Goal: Transaction & Acquisition: Purchase product/service

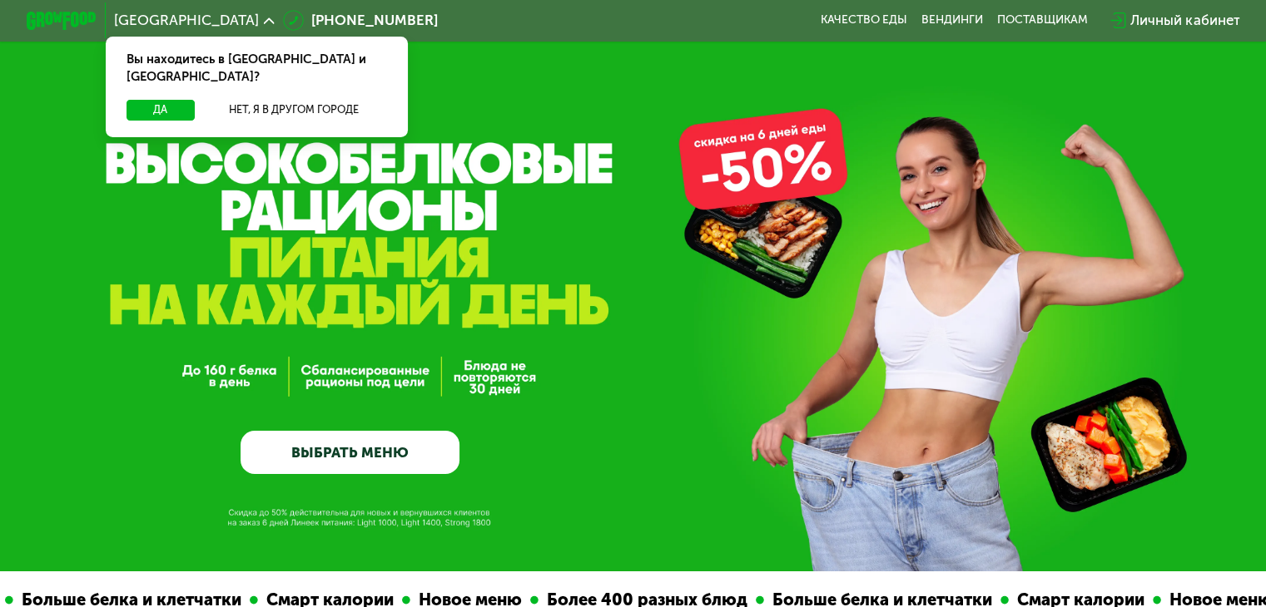
click at [376, 448] on link "ВЫБРАТЬ МЕНЮ" at bounding box center [349, 453] width 219 height 44
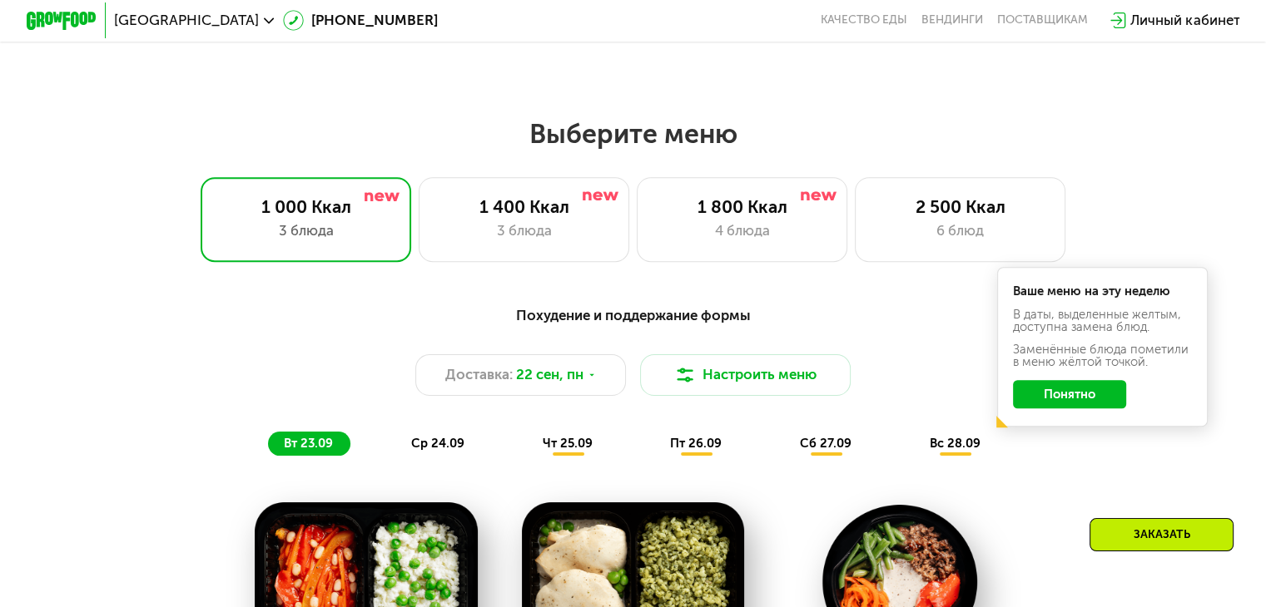
scroll to position [1035, 0]
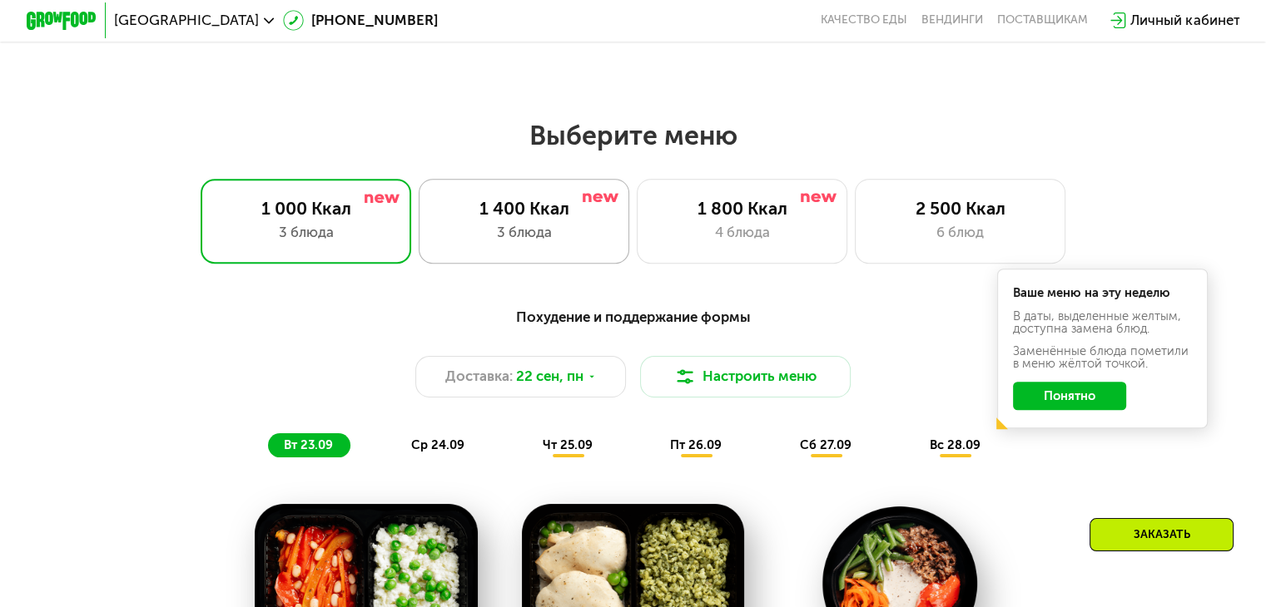
click at [562, 226] on div "1 400 Ккал 3 блюда" at bounding box center [524, 221] width 211 height 84
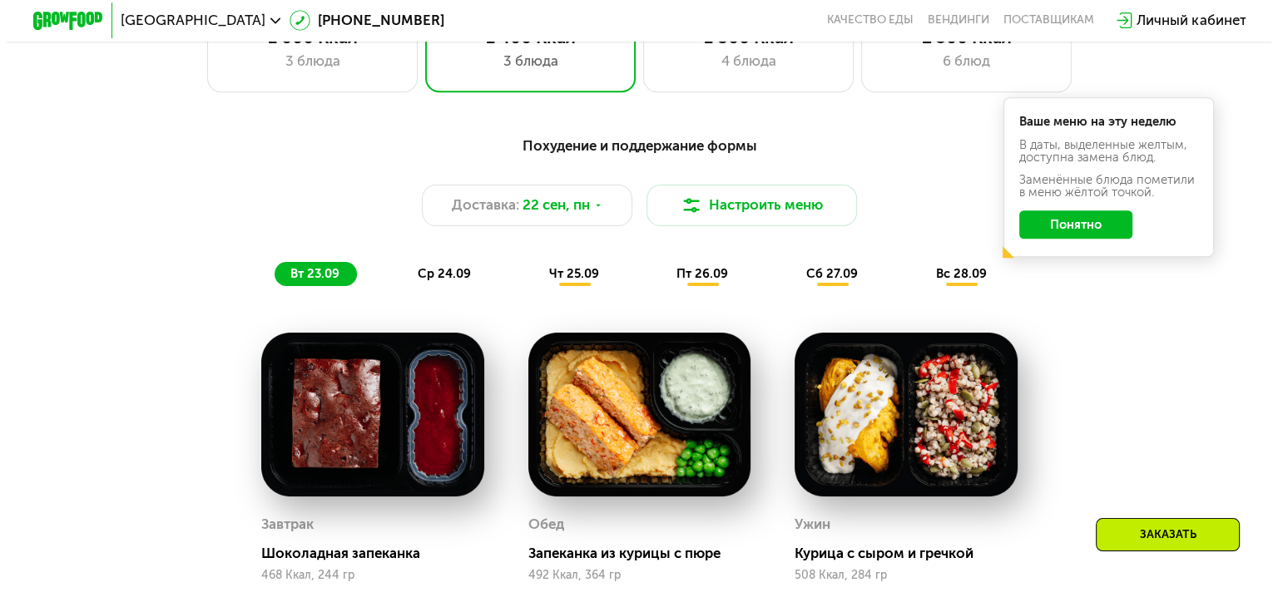
scroll to position [1211, 0]
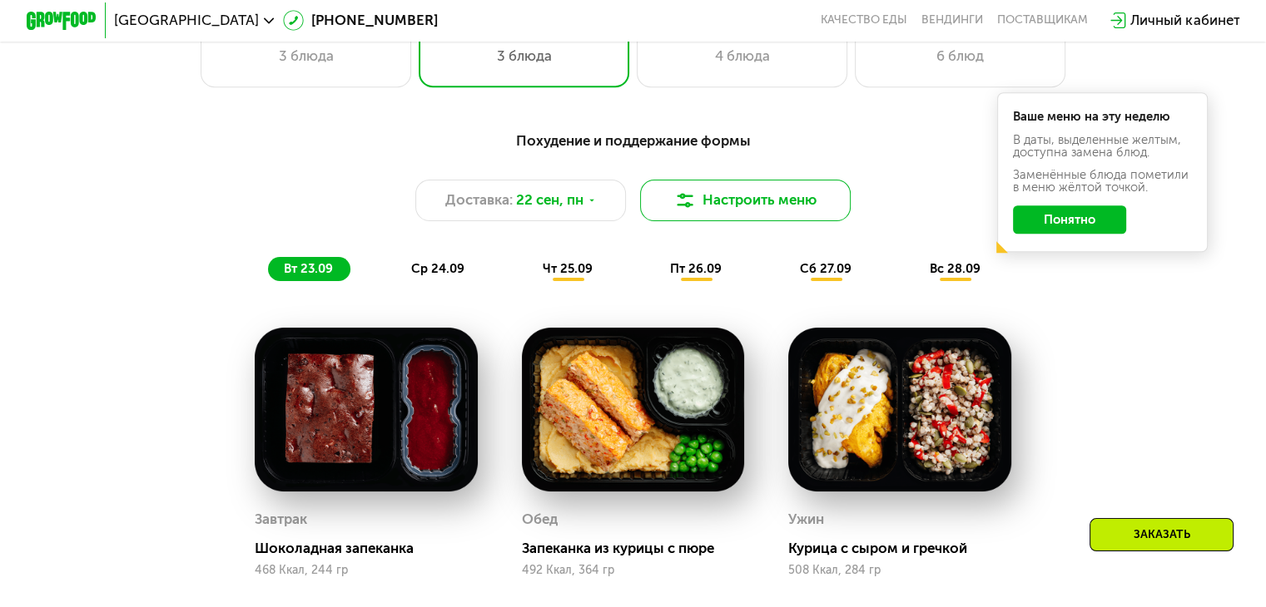
click at [726, 203] on button "Настроить меню" at bounding box center [745, 201] width 211 height 42
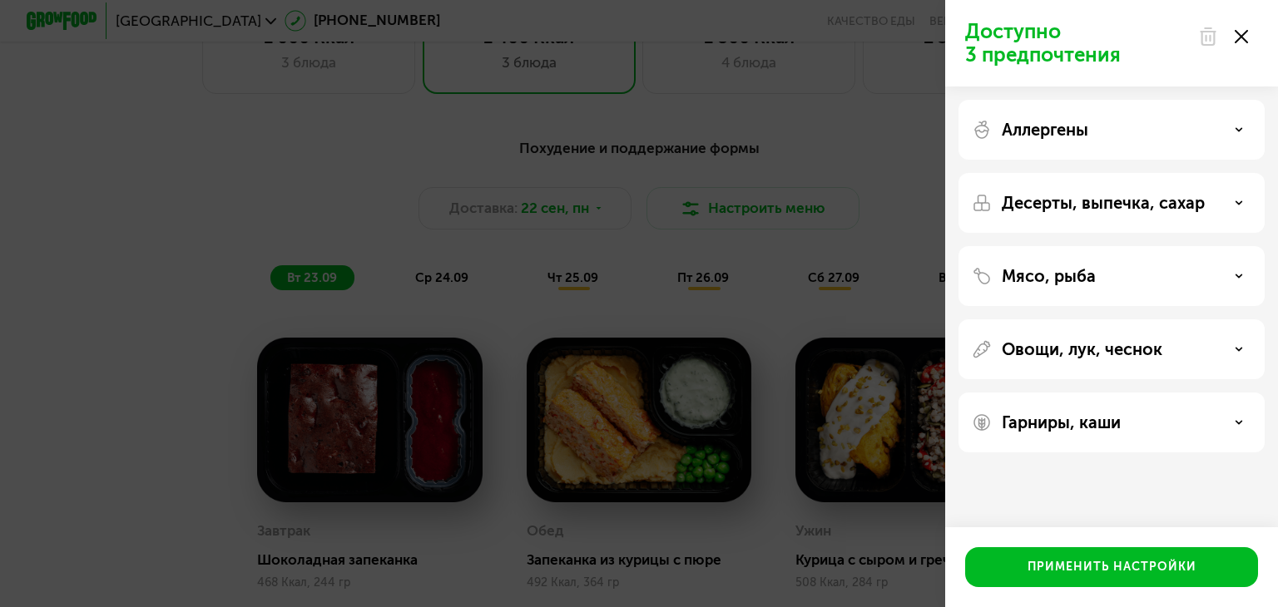
click at [1093, 205] on p "Десерты, выпечка, сахар" at bounding box center [1103, 203] width 203 height 20
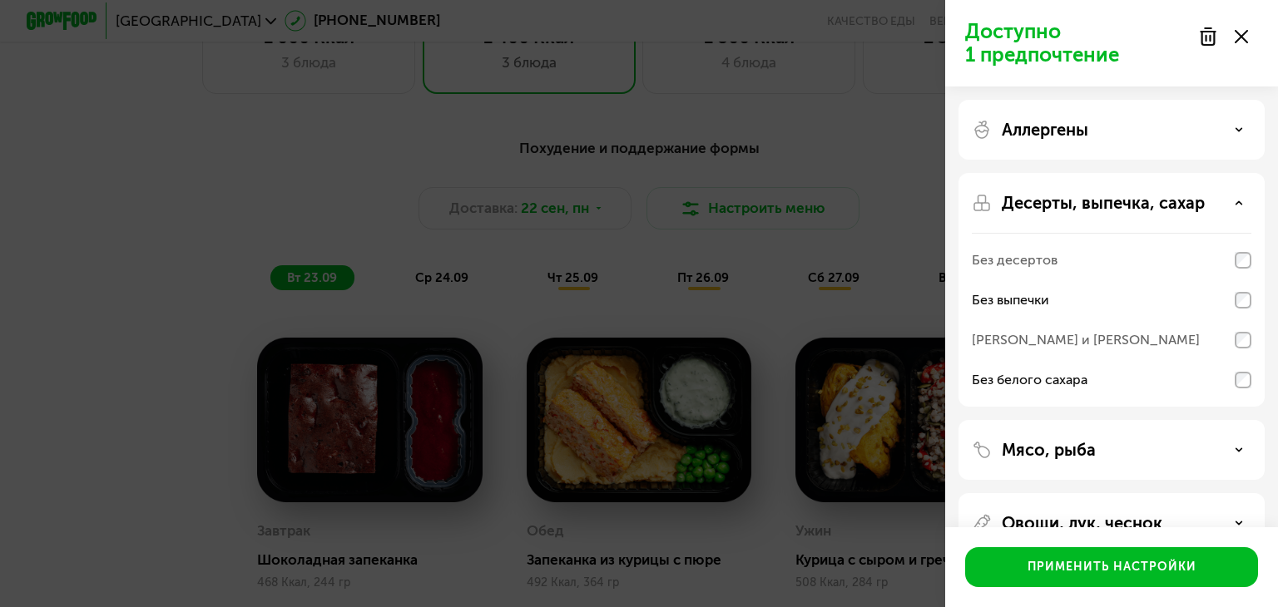
scroll to position [116, 0]
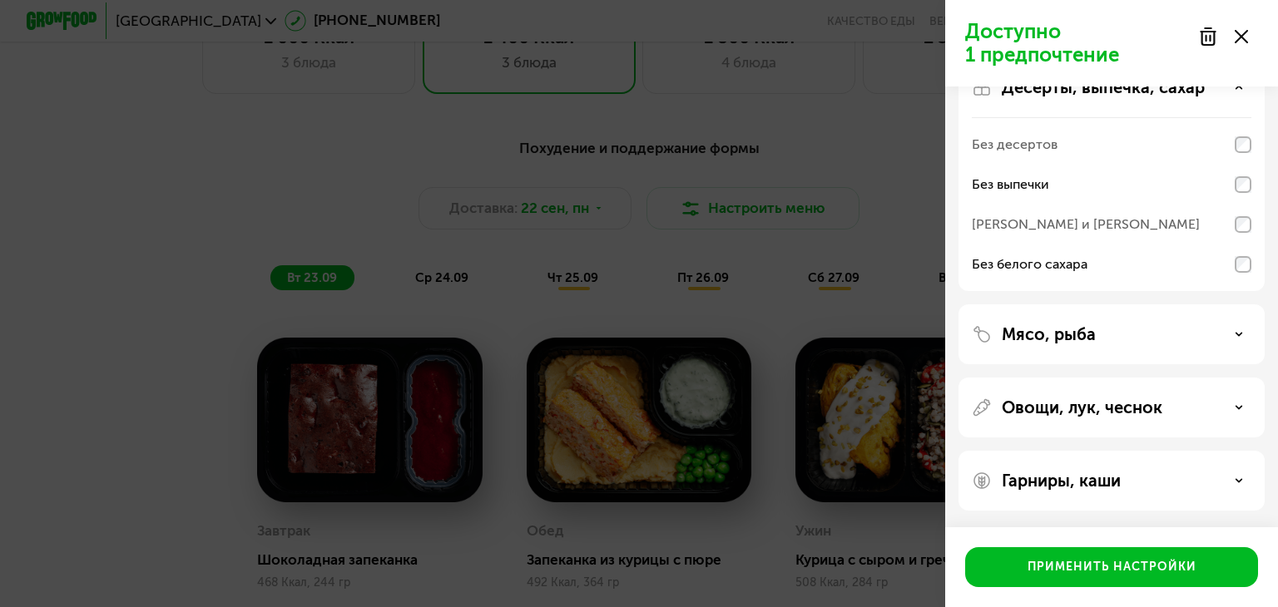
click at [1222, 357] on div "Мясо, рыба" at bounding box center [1112, 335] width 306 height 60
click at [1241, 334] on icon at bounding box center [1239, 334] width 8 height 8
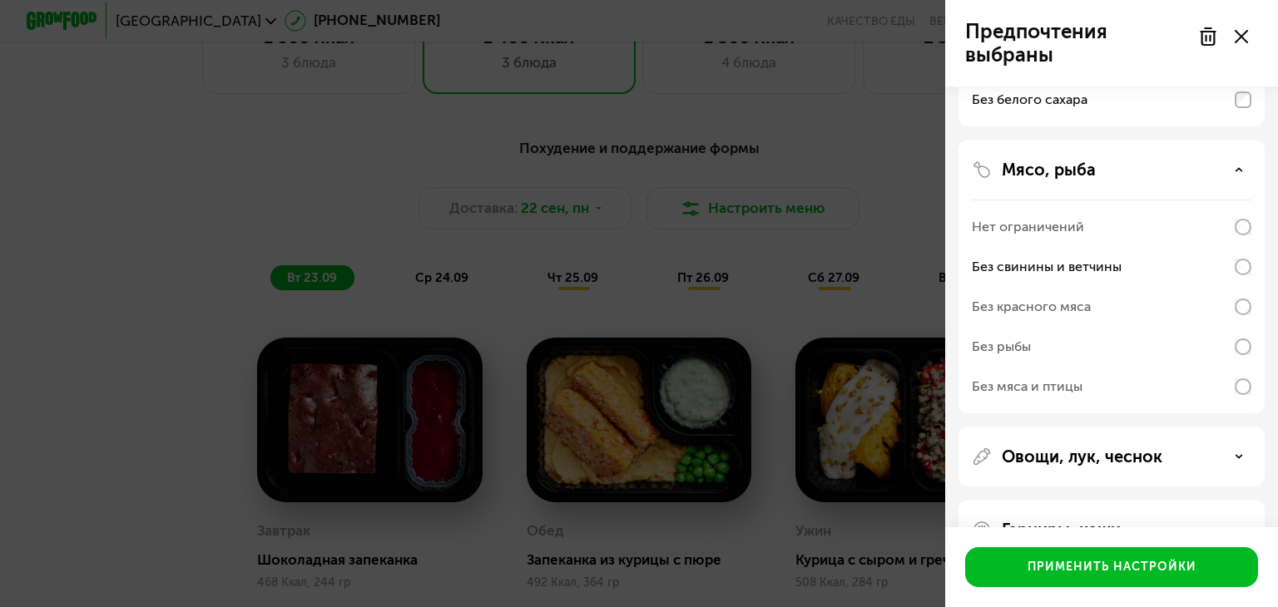
scroll to position [330, 0]
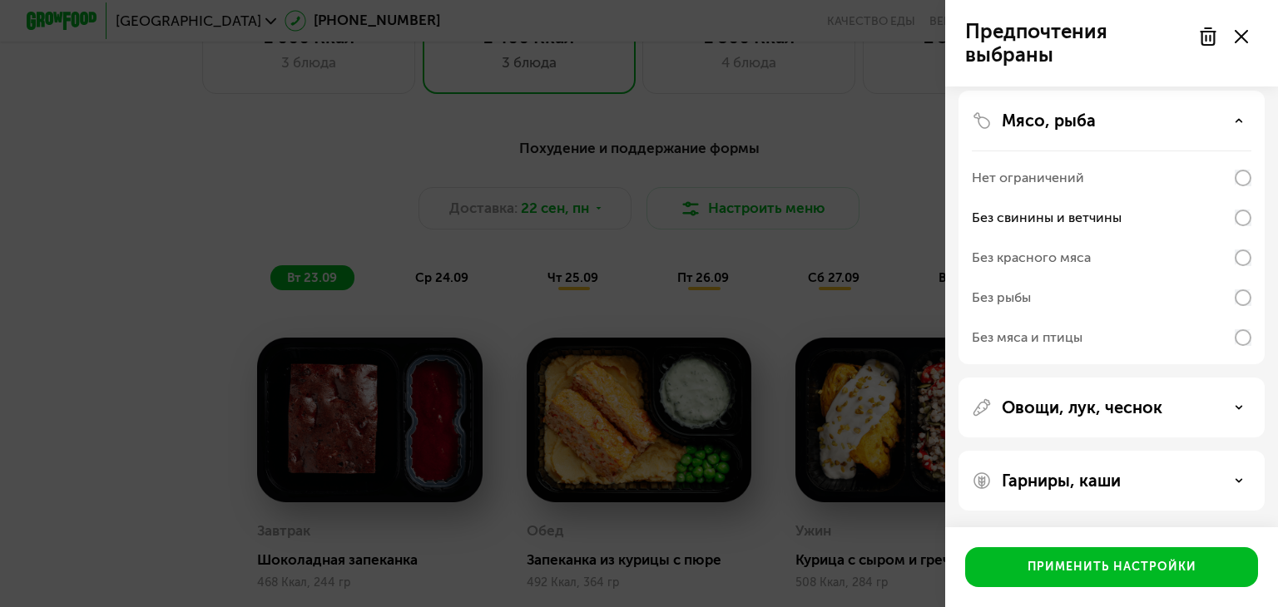
click at [1200, 399] on div "Овощи, лук, чеснок" at bounding box center [1112, 408] width 280 height 20
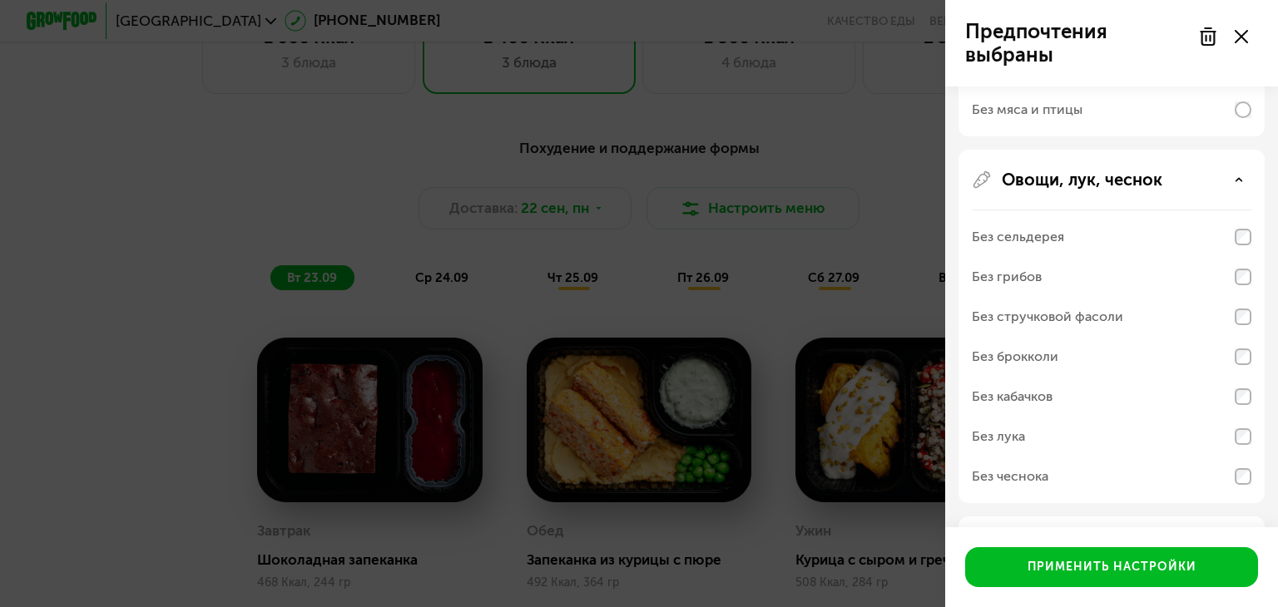
scroll to position [622, 0]
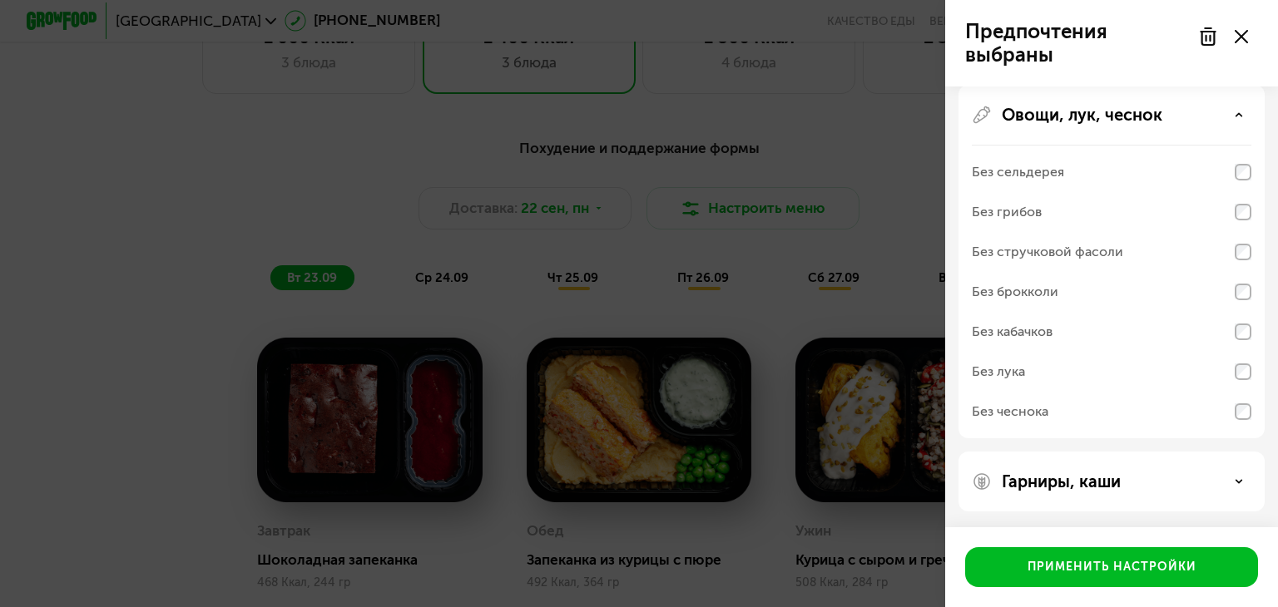
click at [1125, 486] on div "Гарниры, каши" at bounding box center [1112, 482] width 280 height 20
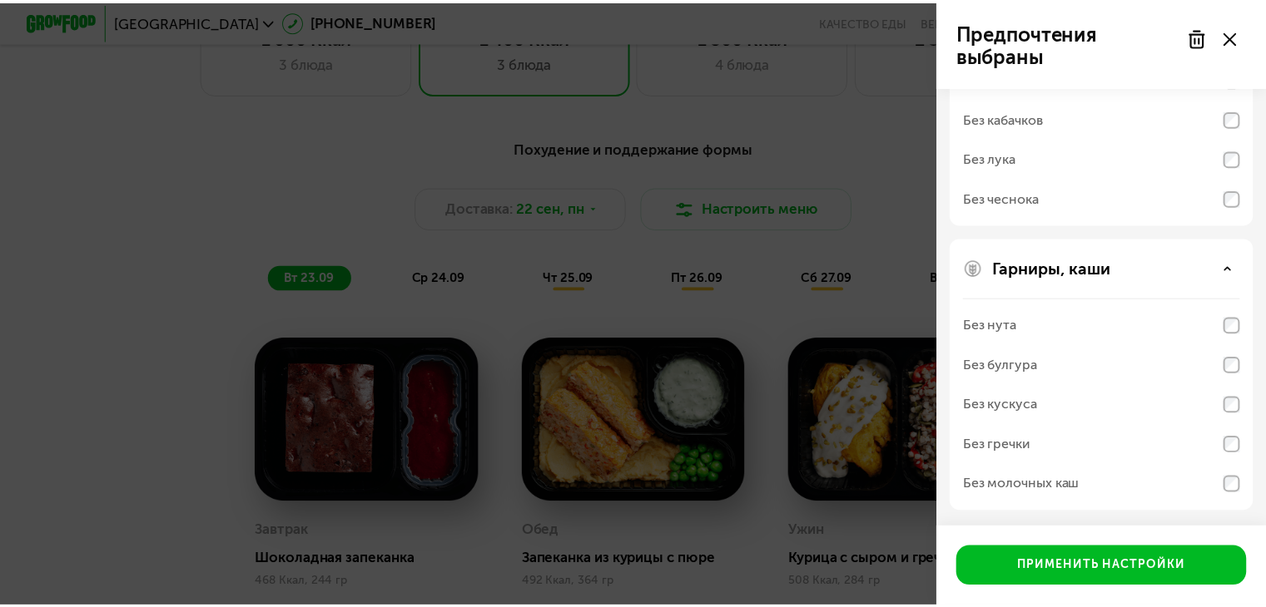
scroll to position [835, 0]
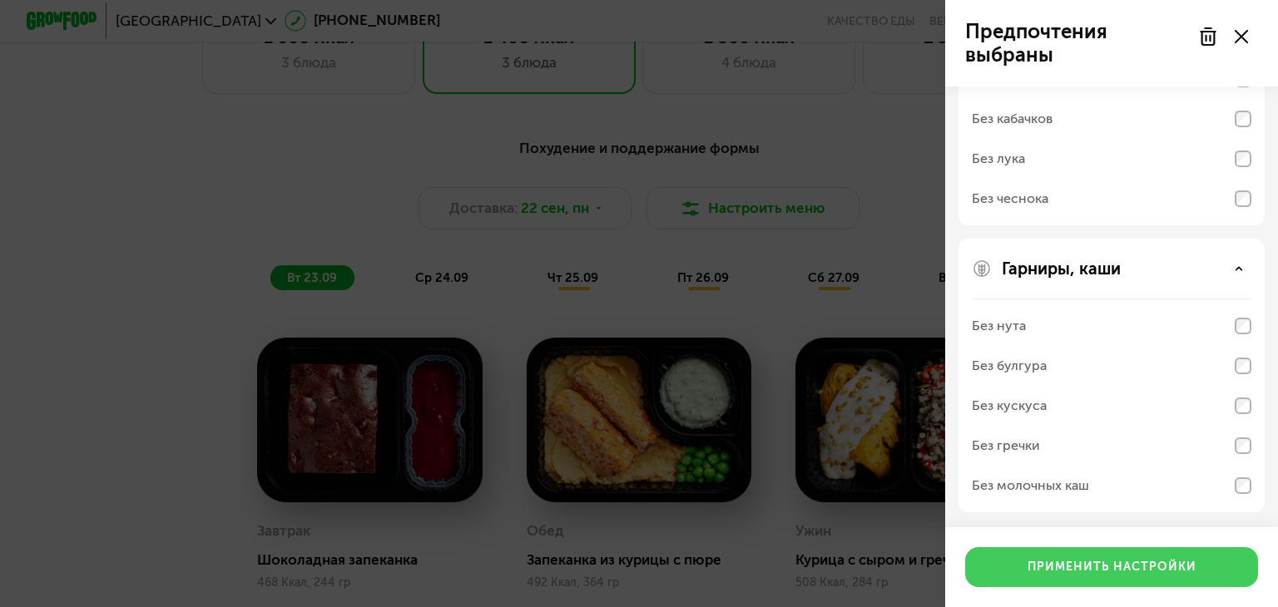
click at [1064, 574] on div "Применить настройки" at bounding box center [1112, 567] width 169 height 17
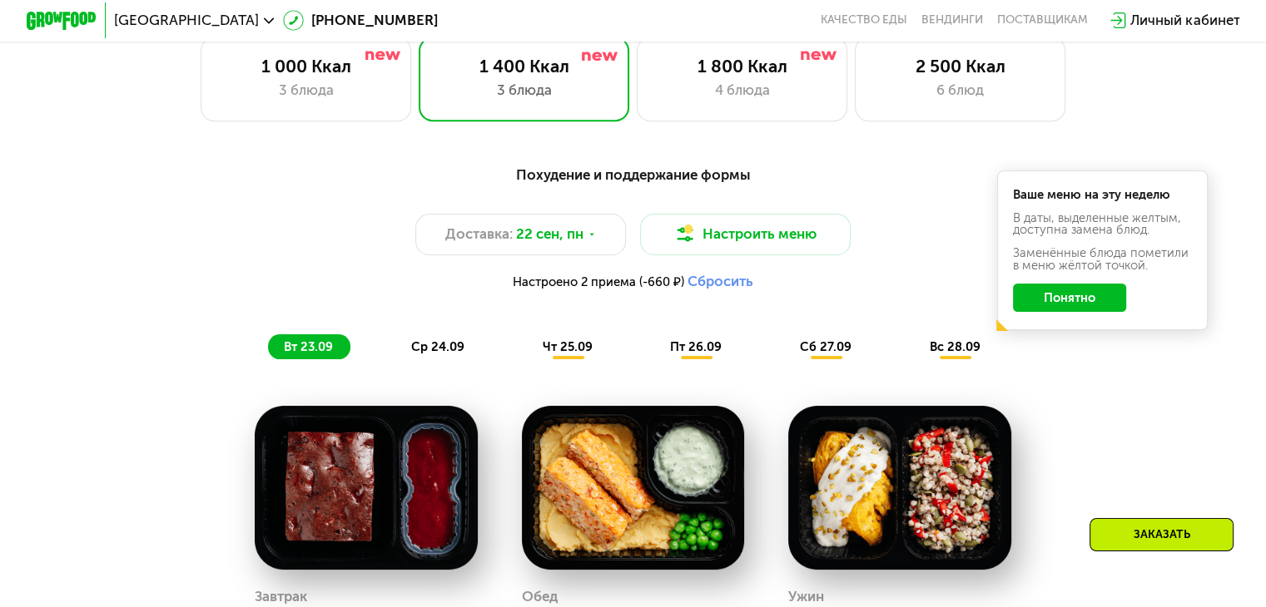
scroll to position [1175, 0]
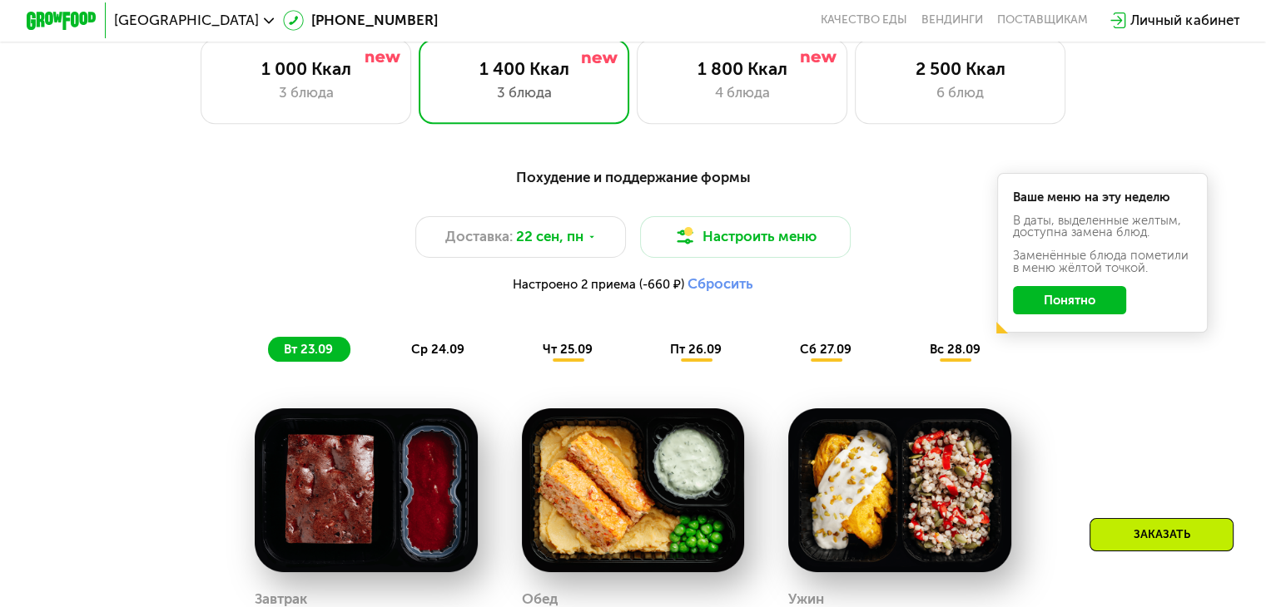
click at [964, 357] on span "вс 28.09" at bounding box center [954, 349] width 51 height 15
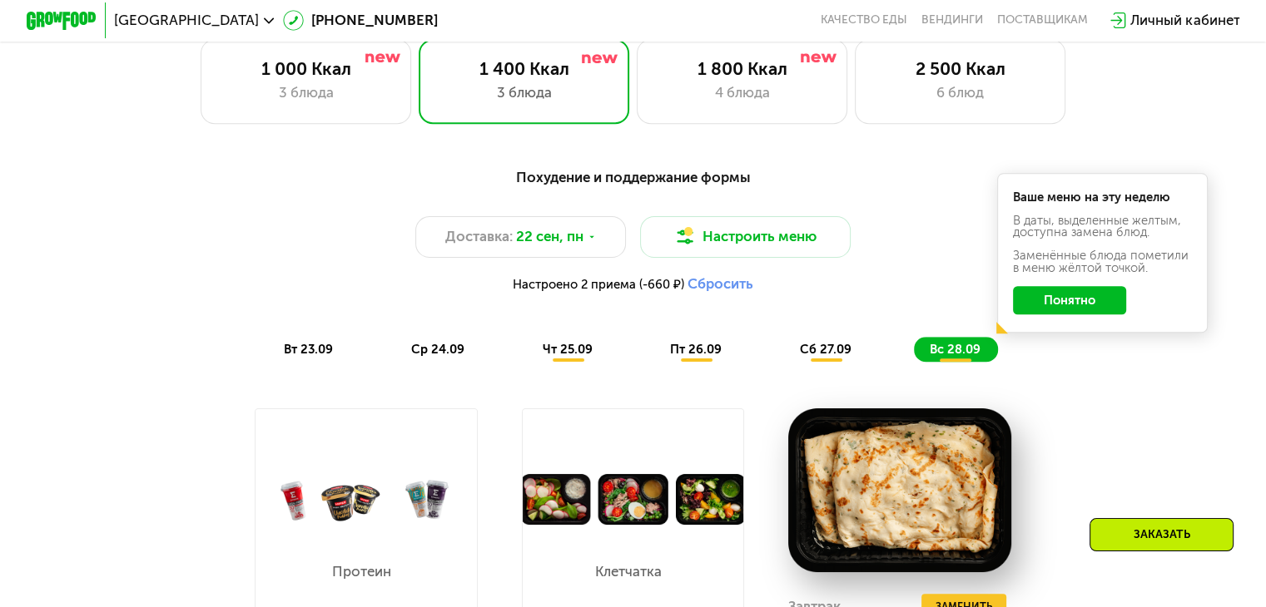
click at [855, 350] on div "сб 27.09" at bounding box center [826, 349] width 85 height 25
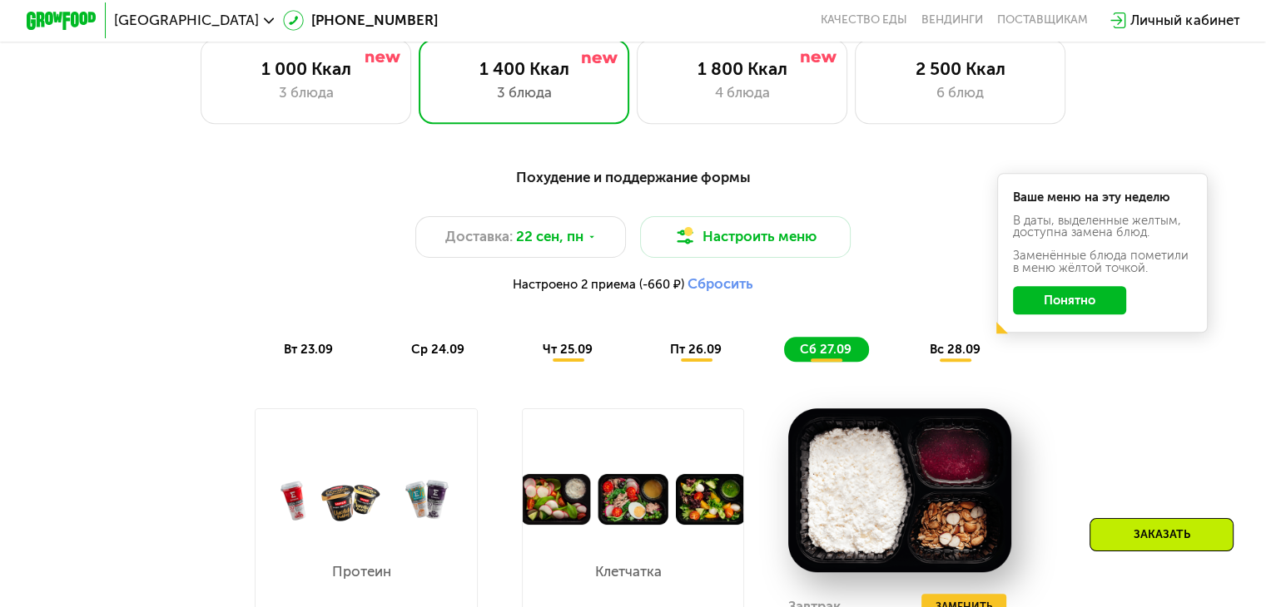
click at [701, 357] on span "пт 26.09" at bounding box center [696, 349] width 52 height 15
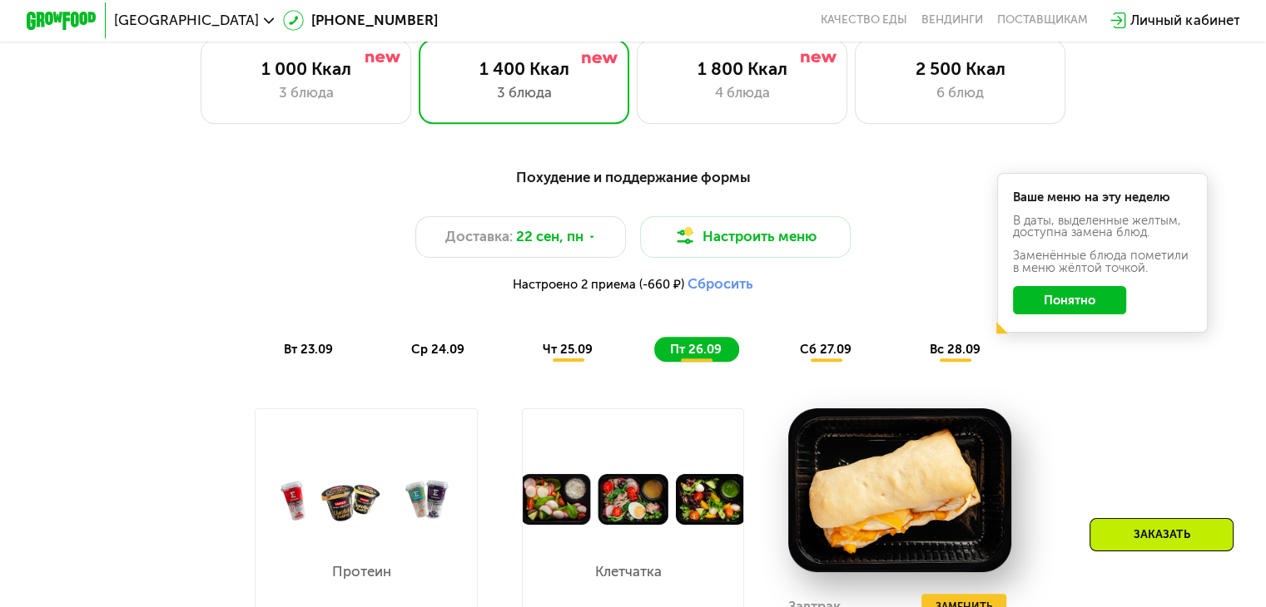
click at [290, 357] on span "вт 23.09" at bounding box center [308, 349] width 49 height 15
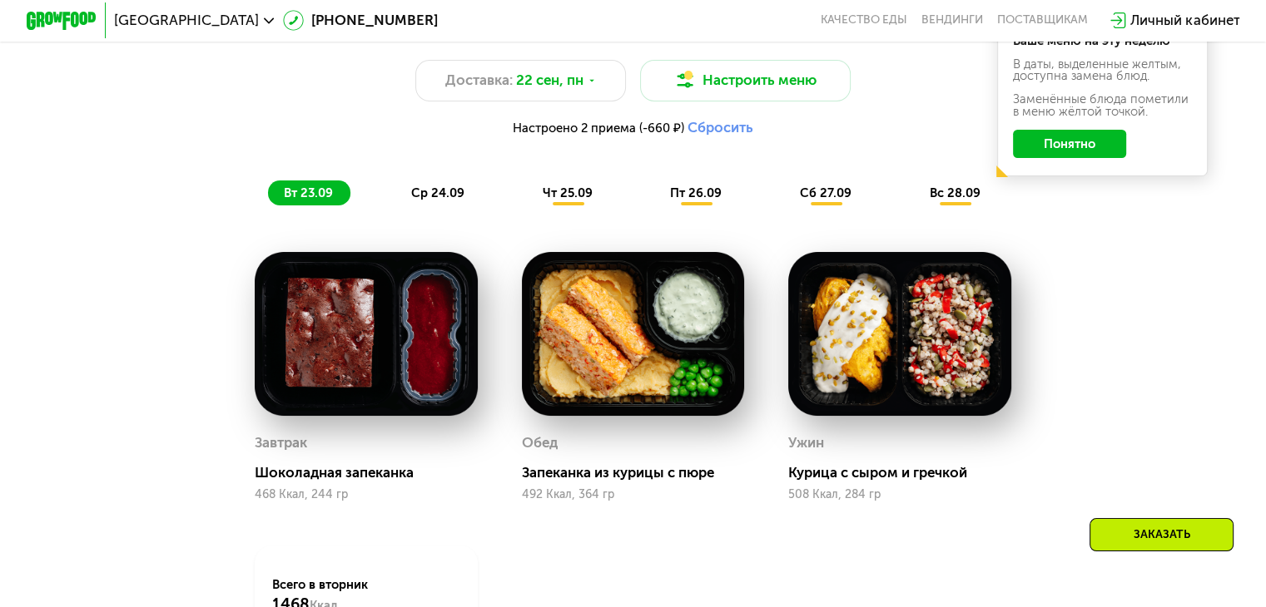
scroll to position [1330, 0]
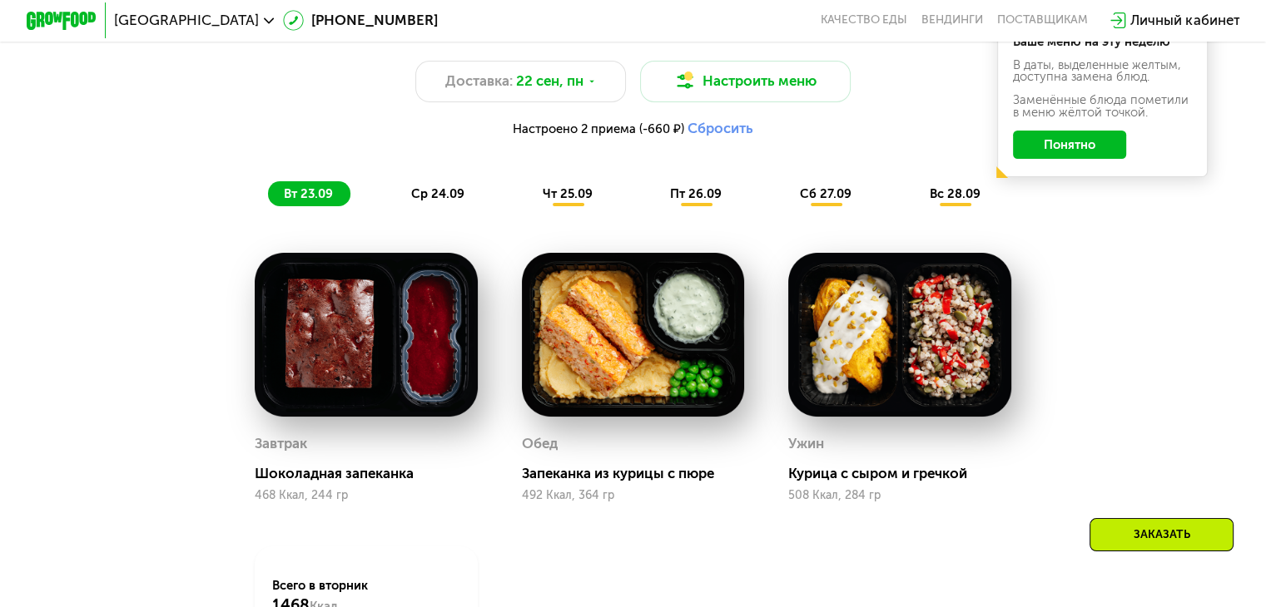
click at [717, 134] on button "Сбросить" at bounding box center [720, 128] width 66 height 17
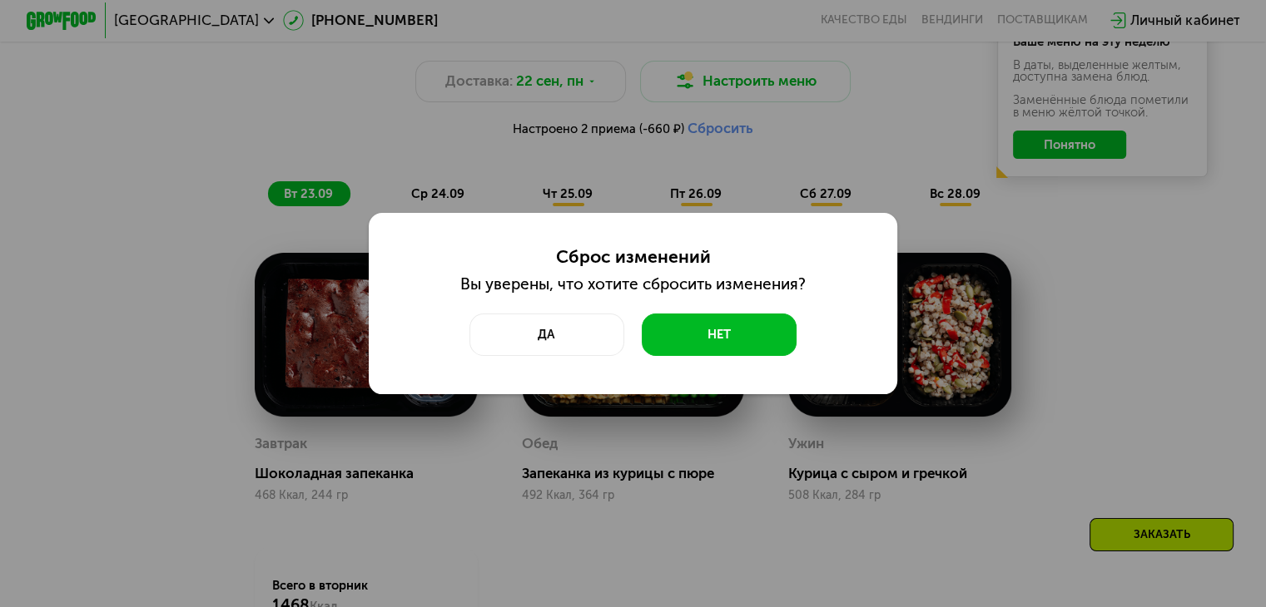
click at [722, 176] on div "Сброс изменений Вы уверены, что хотите сбросить изменения? Да Нет" at bounding box center [633, 303] width 1266 height 607
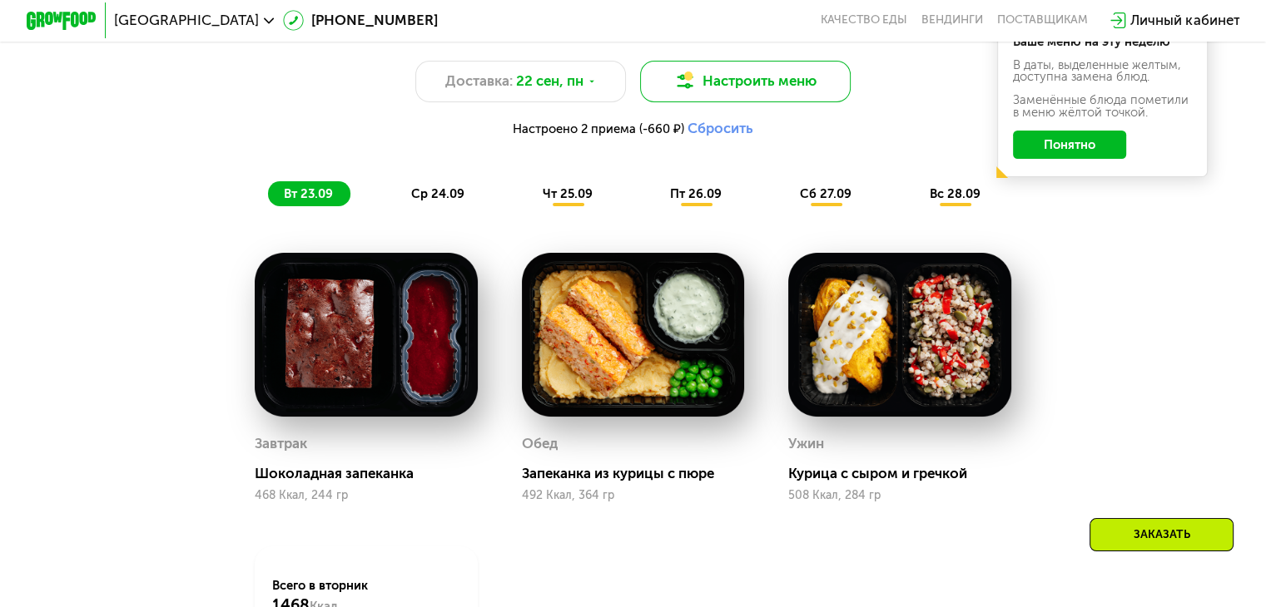
click at [732, 93] on button "Настроить меню" at bounding box center [745, 82] width 211 height 42
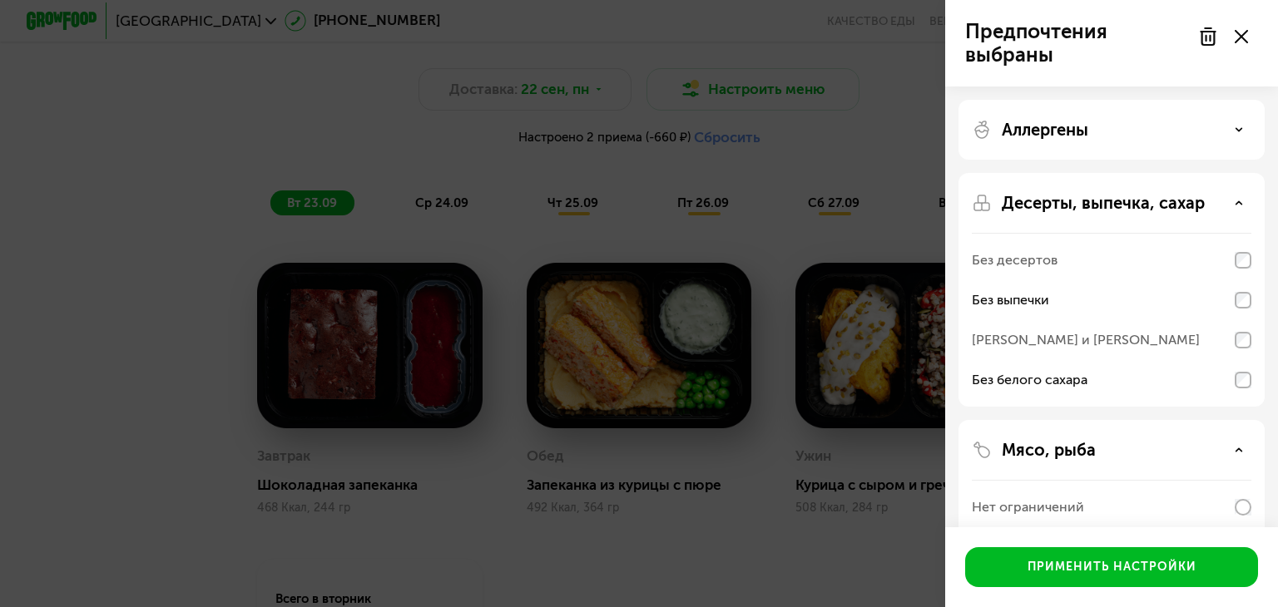
click at [749, 404] on div "Предпочтения выбраны Аллергены Десерты, выпечка, сахар Без десертов Без выпечки…" at bounding box center [639, 303] width 1278 height 607
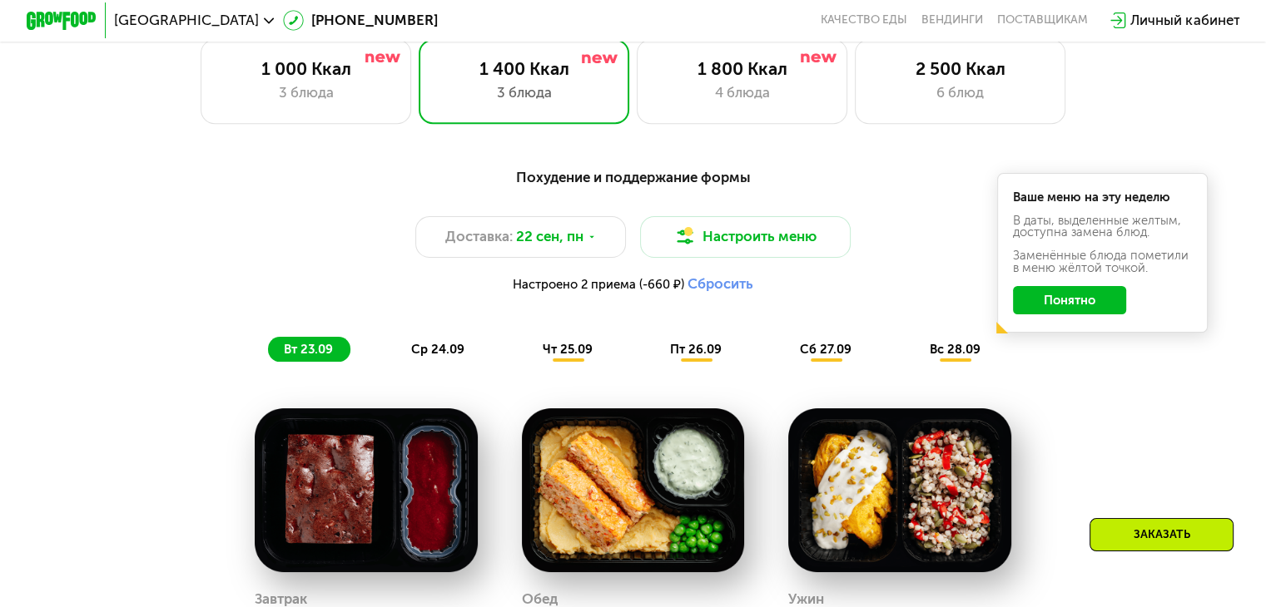
scroll to position [1177, 0]
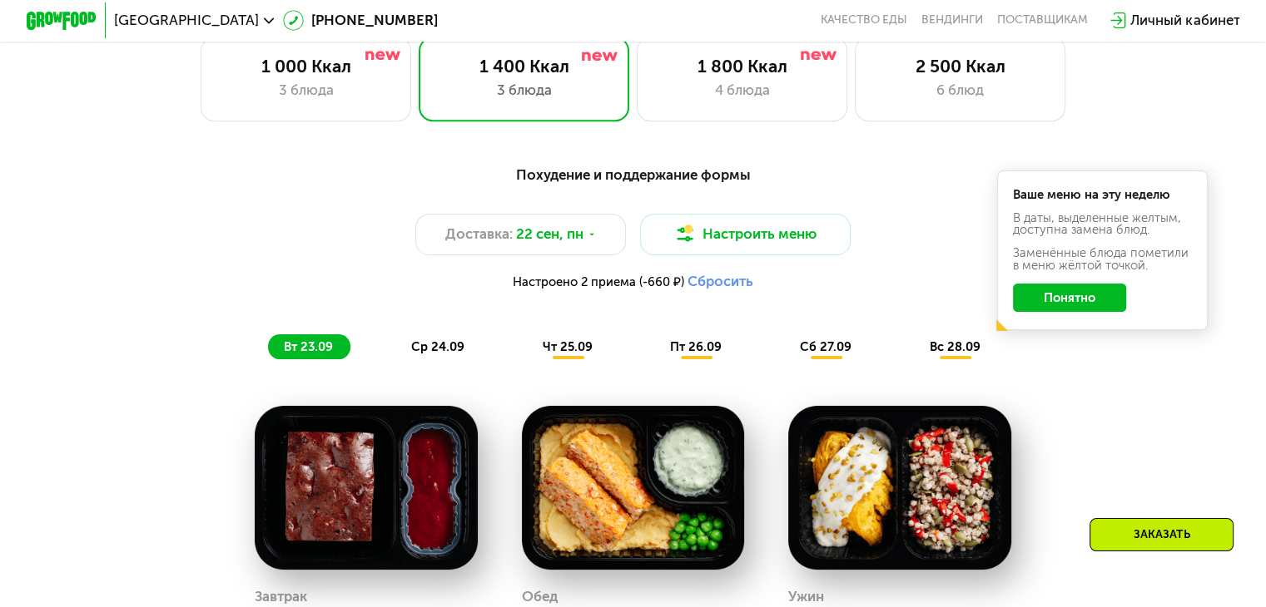
click at [1049, 303] on button "Понятно" at bounding box center [1069, 298] width 113 height 28
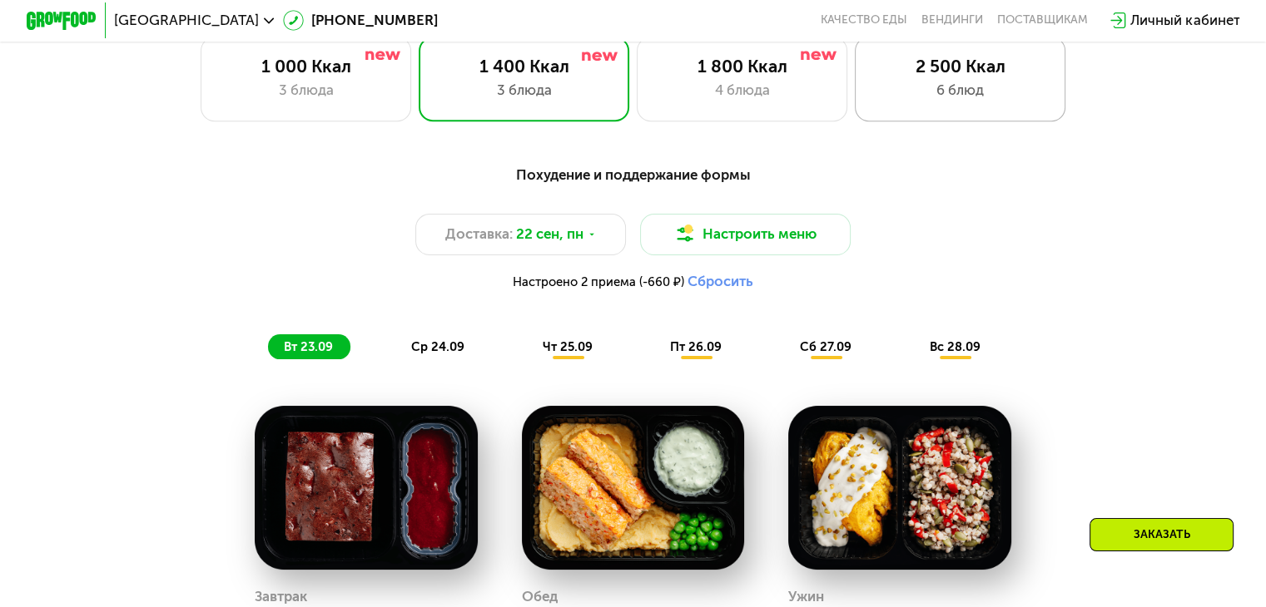
click at [1019, 101] on div "6 блюд" at bounding box center [960, 90] width 174 height 21
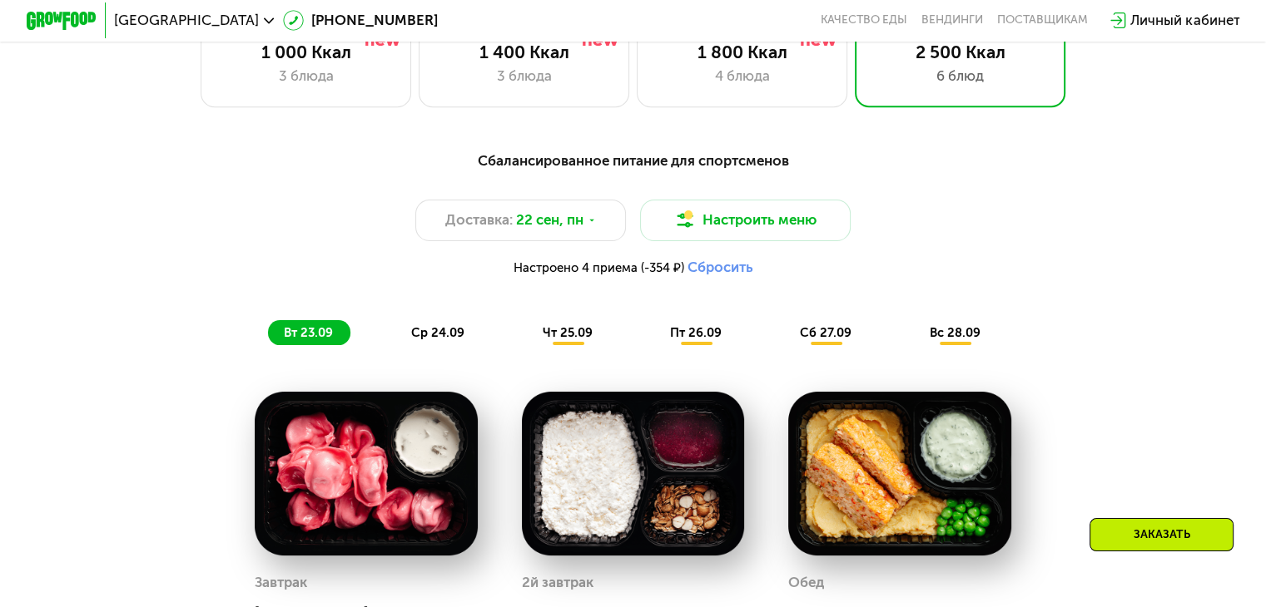
scroll to position [1185, 0]
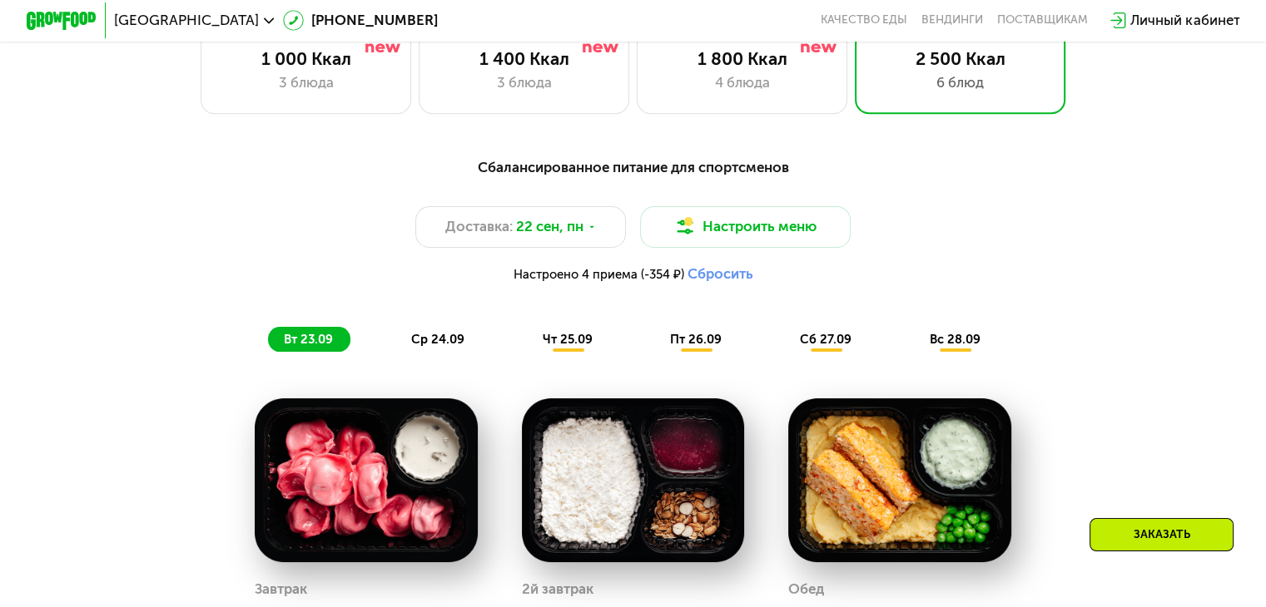
click at [958, 352] on div "вс 28.09" at bounding box center [956, 339] width 84 height 25
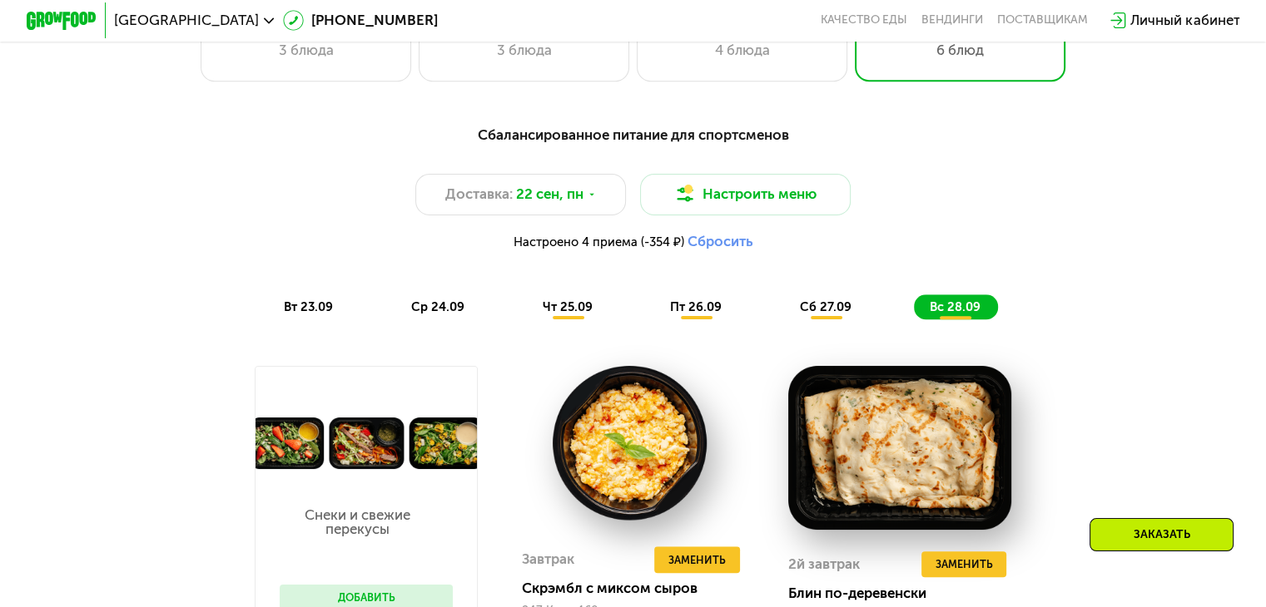
scroll to position [1218, 0]
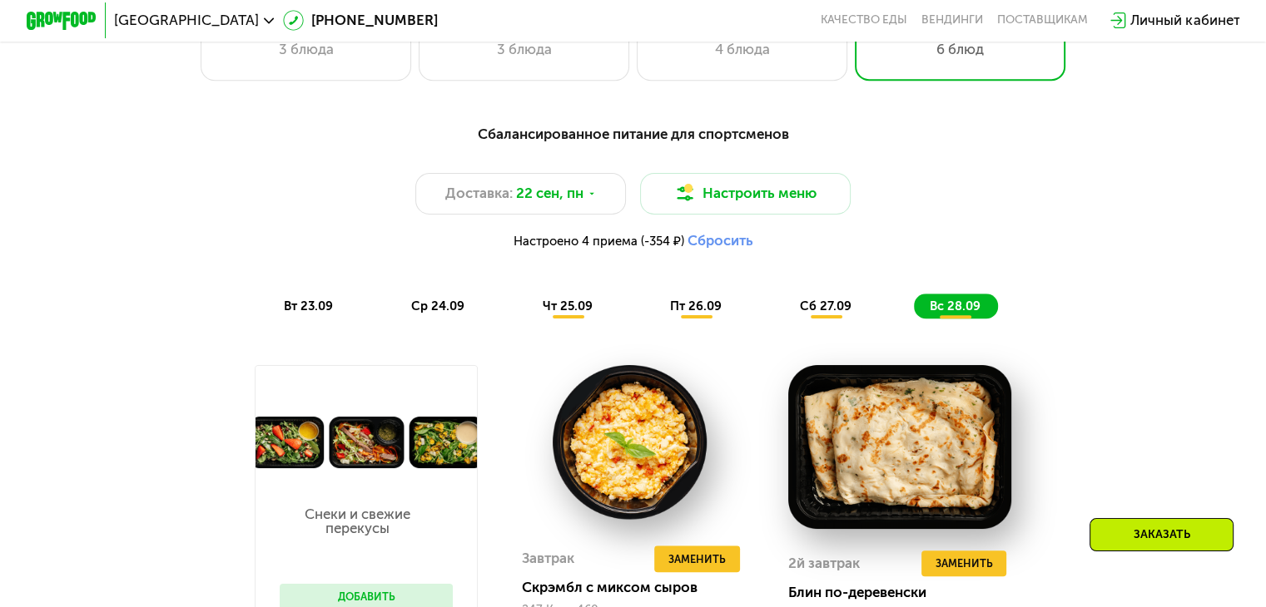
click at [713, 245] on button "Сбросить" at bounding box center [719, 240] width 66 height 17
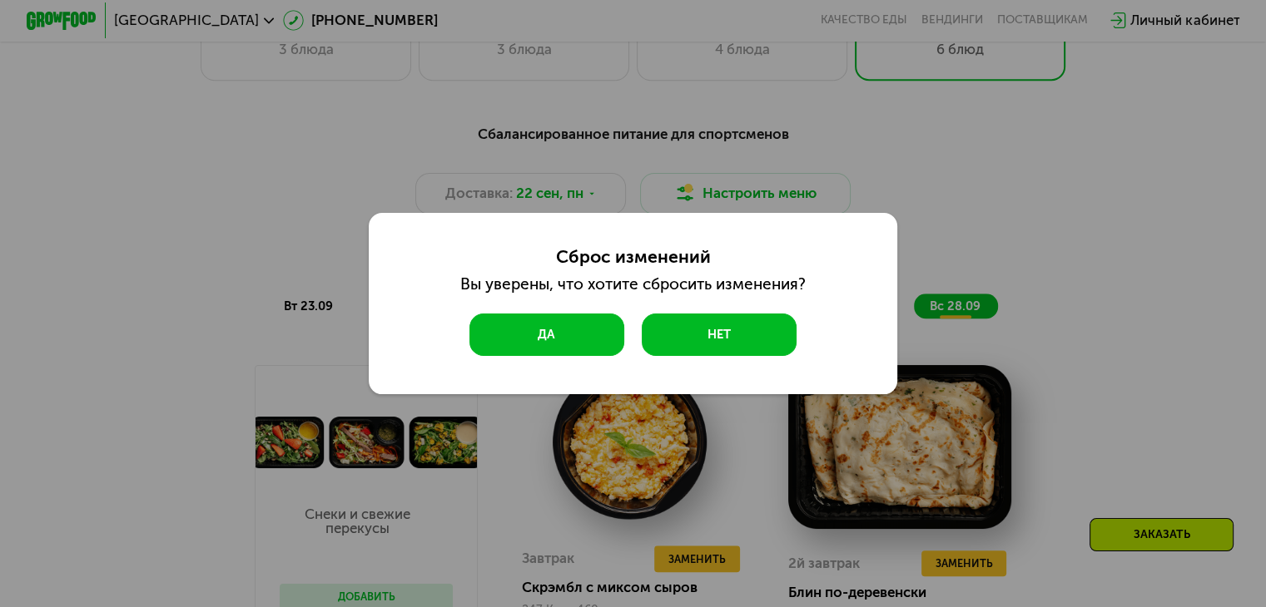
click at [533, 332] on button "Да" at bounding box center [546, 335] width 155 height 42
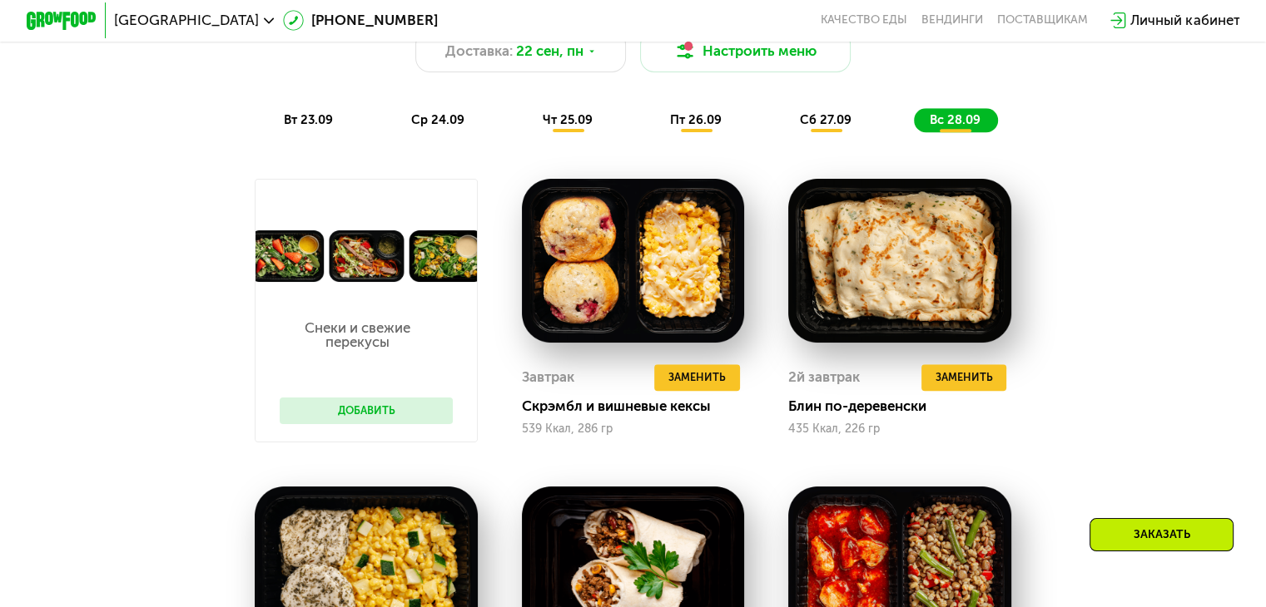
scroll to position [1087, 0]
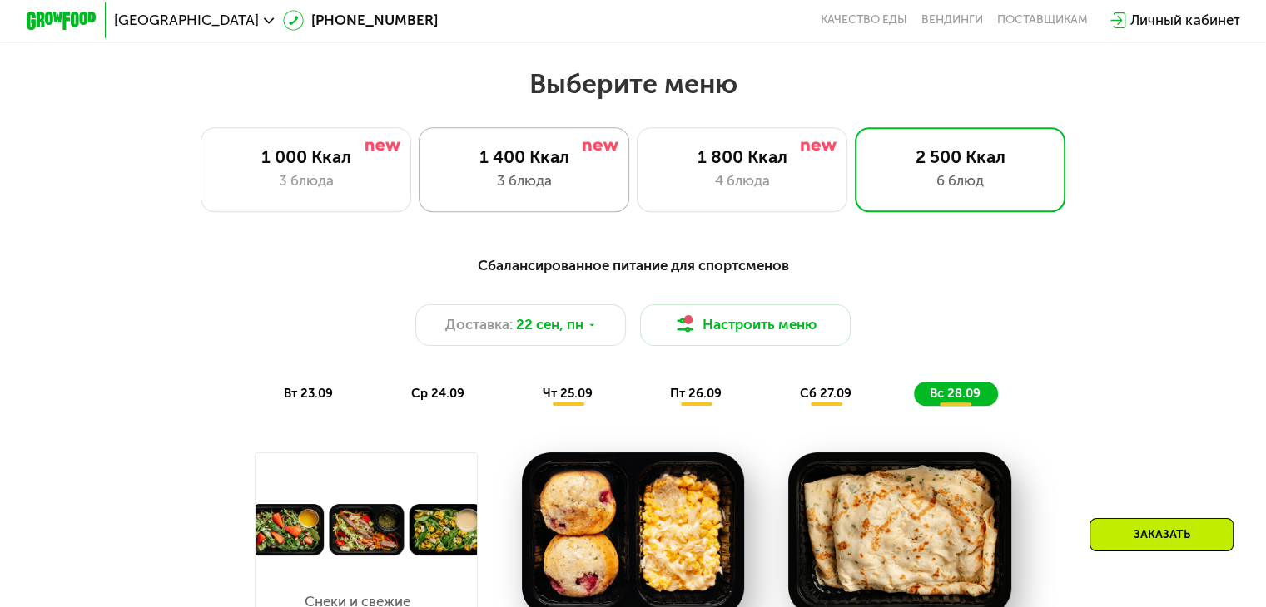
click at [535, 167] on div "1 400 Ккал" at bounding box center [524, 156] width 174 height 21
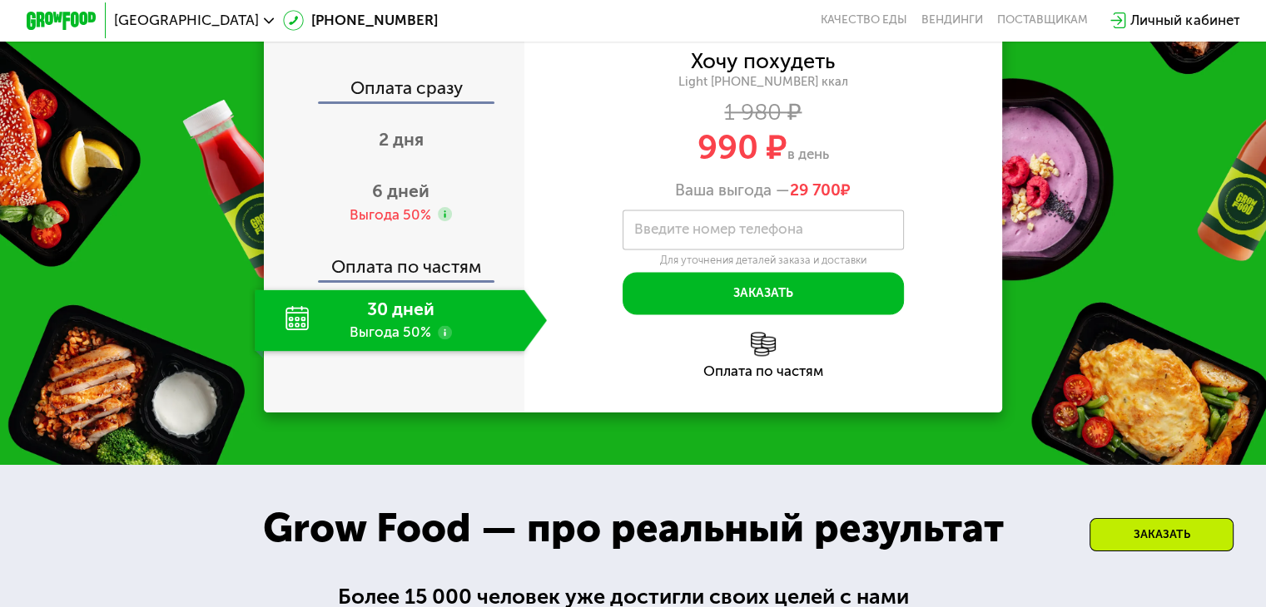
scroll to position [2202, 0]
